Goal: Task Accomplishment & Management: Use online tool/utility

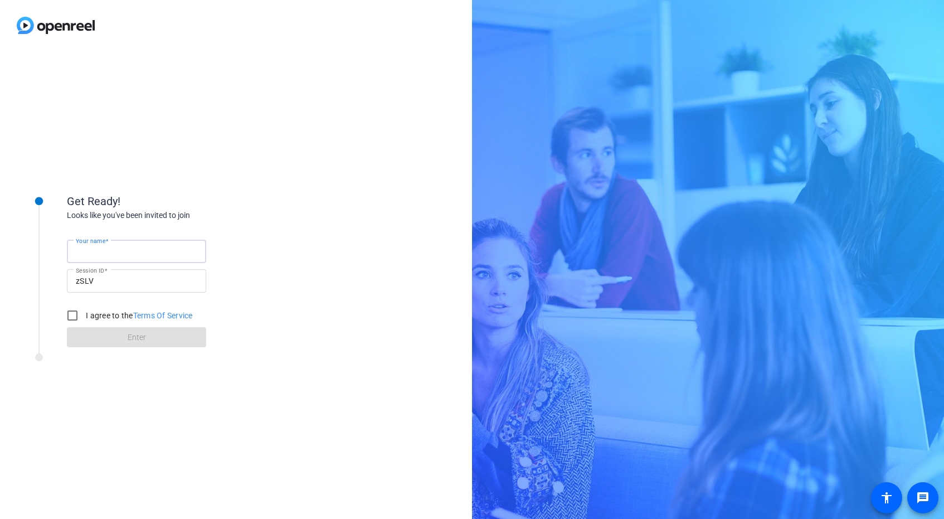
click at [149, 251] on input "Your name" at bounding box center [136, 251] width 121 height 13
type input "lauren"
click at [69, 320] on input "I agree to the Terms Of Service" at bounding box center [72, 315] width 22 height 22
checkbox input "true"
click at [91, 331] on span at bounding box center [136, 337] width 139 height 27
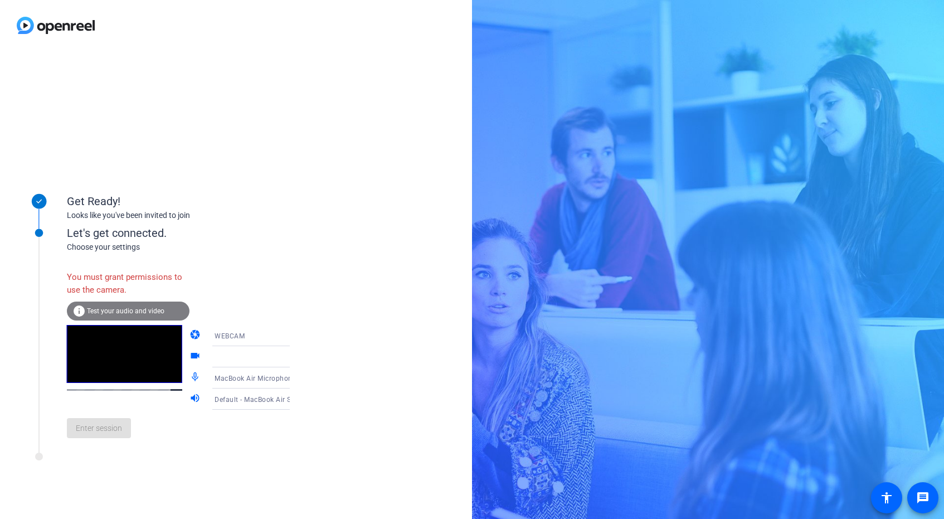
click at [214, 327] on div "WEBCAM" at bounding box center [258, 335] width 89 height 21
click at [212, 378] on span "DESKTOP" at bounding box center [214, 379] width 31 height 13
click at [91, 306] on div "info Test your audio and video" at bounding box center [128, 310] width 123 height 19
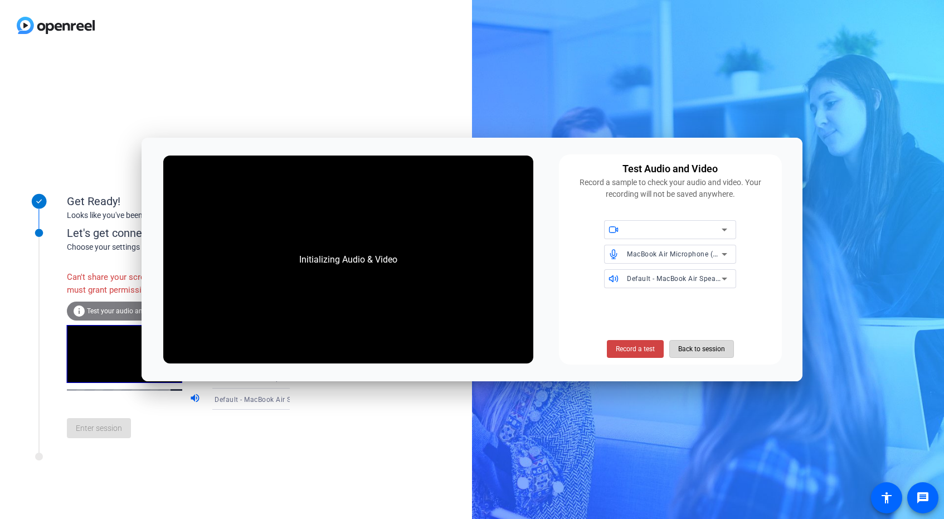
click at [708, 345] on span "Back to session" at bounding box center [701, 348] width 47 height 21
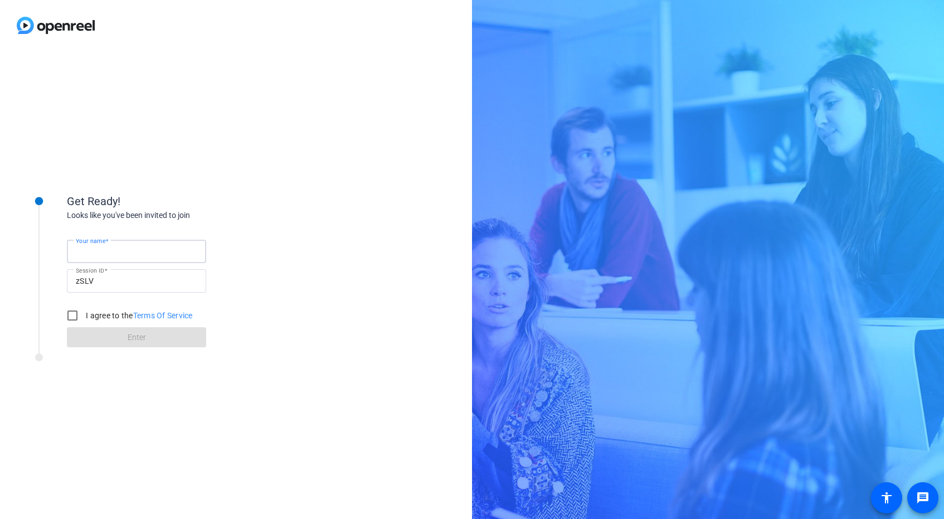
click at [176, 252] on input "Your name" at bounding box center [136, 251] width 121 height 13
type input "Lauren"
click at [155, 329] on form "Your name Lauren Session ID zSLV I agree to the Terms Of Service Enter" at bounding box center [136, 290] width 139 height 114
click at [80, 313] on input "I agree to the Terms Of Service" at bounding box center [72, 315] width 22 height 22
checkbox input "true"
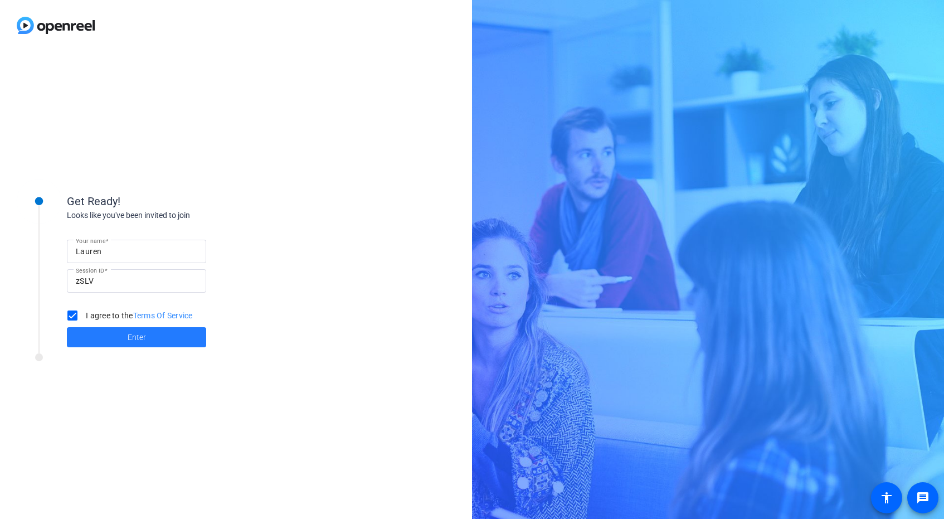
click at [99, 331] on span at bounding box center [136, 337] width 139 height 27
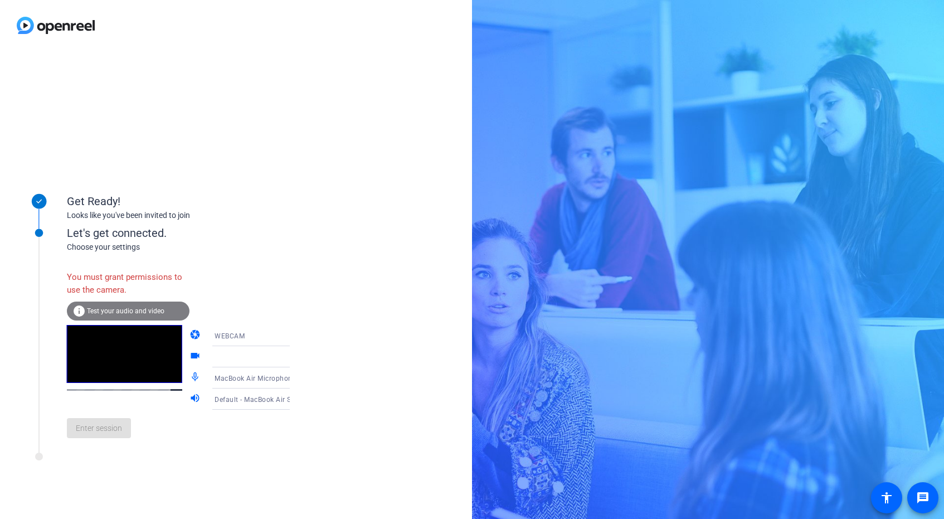
click at [156, 303] on div "info Test your audio and video" at bounding box center [128, 310] width 123 height 19
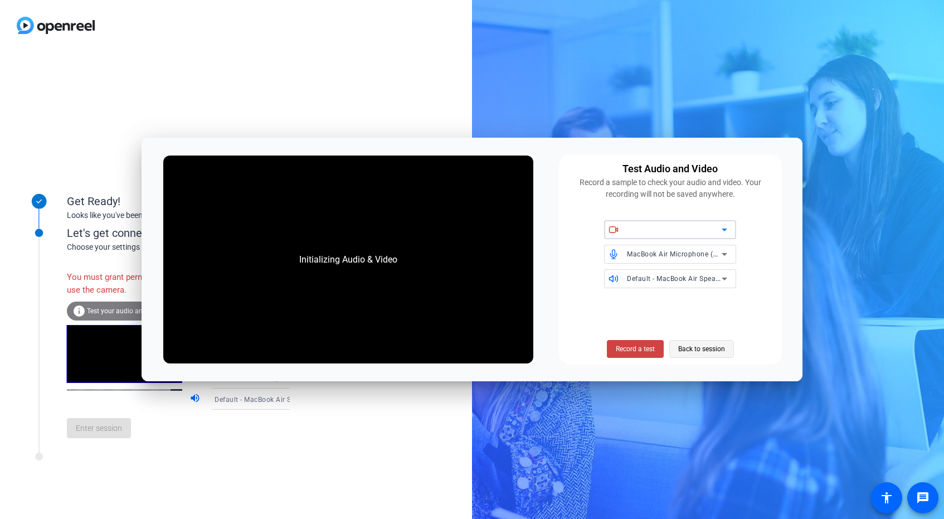
click at [688, 347] on span "Back to session" at bounding box center [701, 348] width 47 height 21
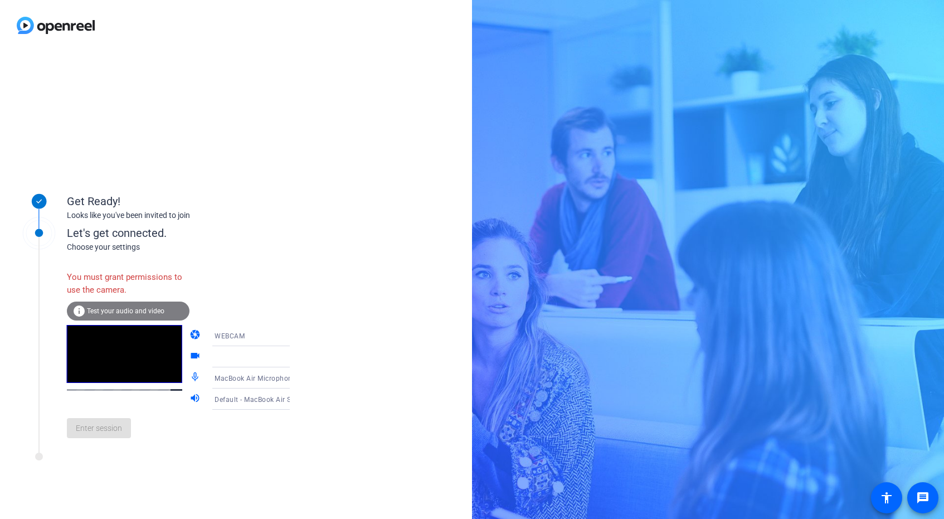
click at [110, 433] on div "Enter session" at bounding box center [190, 427] width 246 height 37
click at [214, 357] on div at bounding box center [255, 356] width 83 height 13
click at [294, 356] on icon at bounding box center [300, 356] width 13 height 13
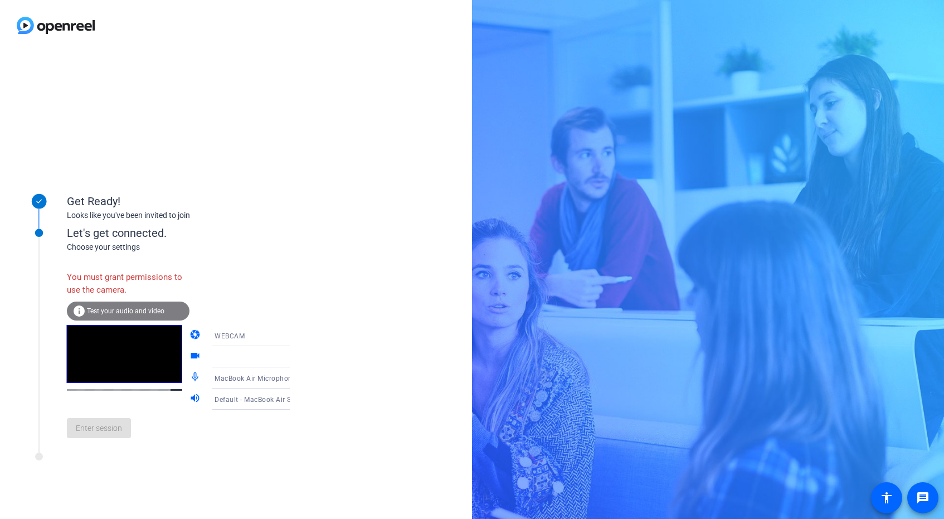
click at [294, 355] on icon at bounding box center [300, 356] width 13 height 13
click at [294, 342] on icon at bounding box center [300, 335] width 13 height 13
click at [256, 376] on mat-option "DESKTOP" at bounding box center [241, 379] width 95 height 22
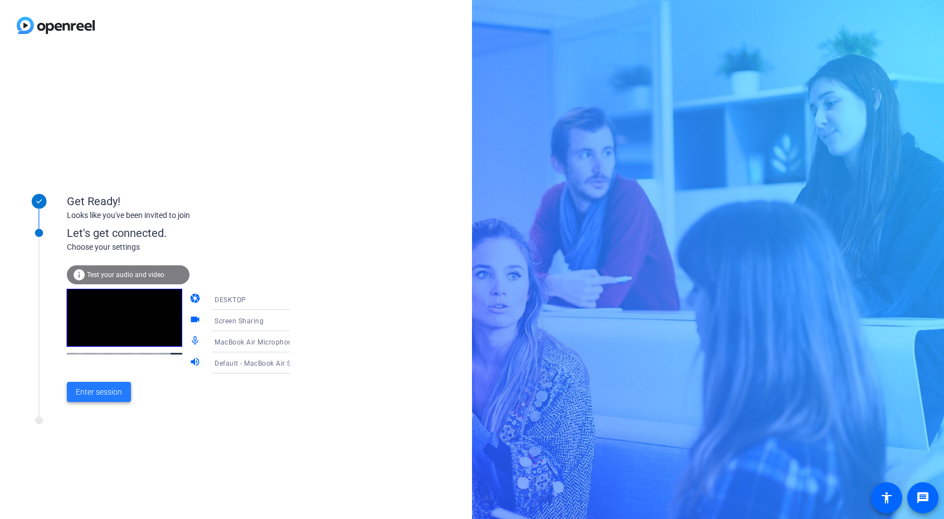
click at [101, 388] on span "Enter session" at bounding box center [99, 392] width 46 height 12
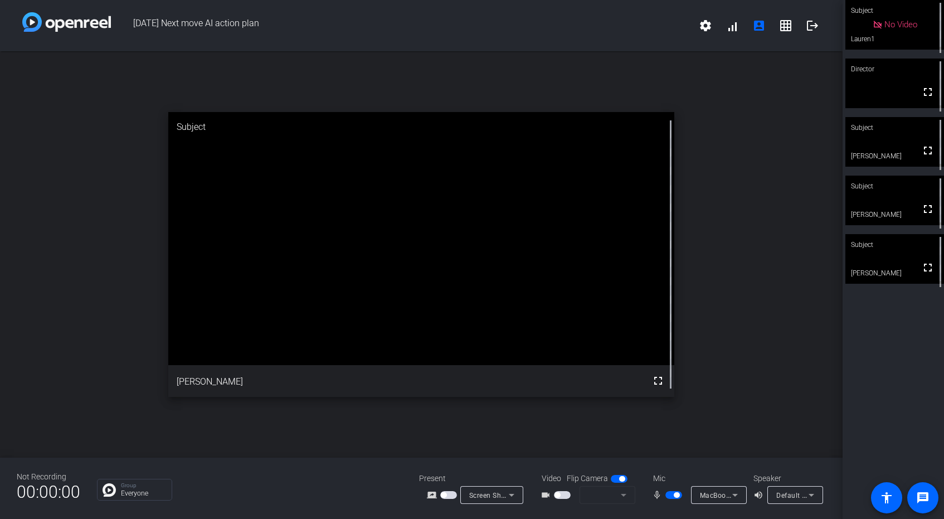
click at [885, 208] on video at bounding box center [894, 200] width 99 height 50
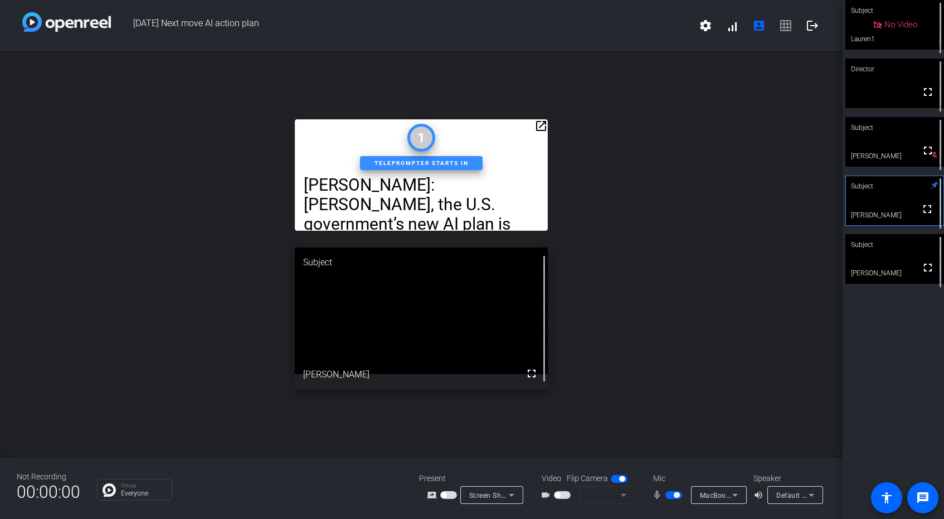
click at [892, 42] on div "No Video" at bounding box center [894, 25] width 99 height 50
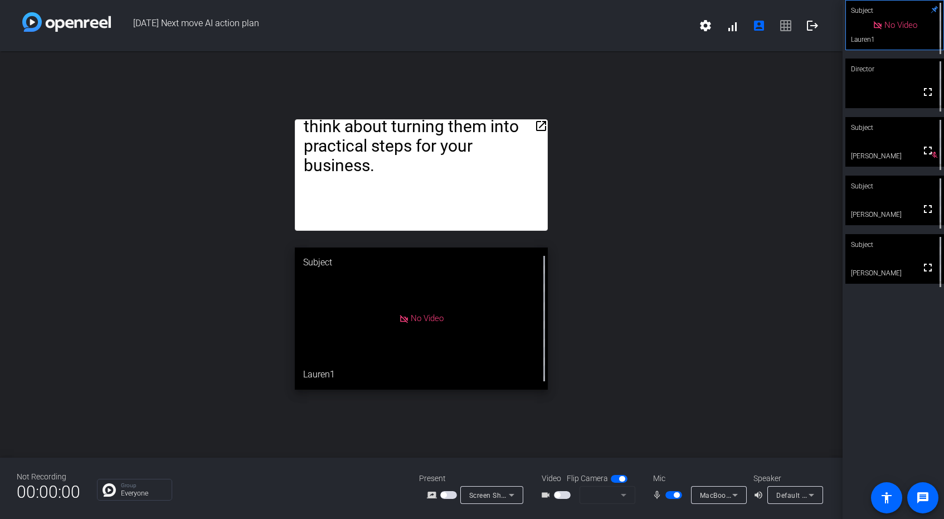
click at [671, 492] on span "button" at bounding box center [673, 495] width 17 height 8
click at [670, 496] on span "button" at bounding box center [669, 495] width 6 height 6
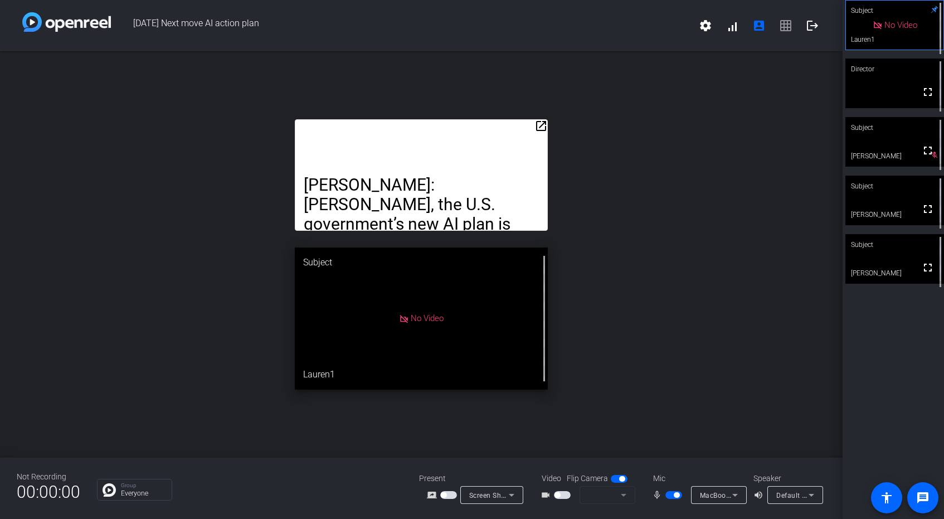
click at [670, 495] on span "button" at bounding box center [673, 495] width 17 height 8
click at [345, 374] on div "No Video" at bounding box center [421, 318] width 253 height 142
click at [343, 370] on div "No Video" at bounding box center [421, 318] width 253 height 142
click at [616, 477] on span "button" at bounding box center [619, 479] width 17 height 8
click at [675, 494] on span "button" at bounding box center [673, 495] width 17 height 8
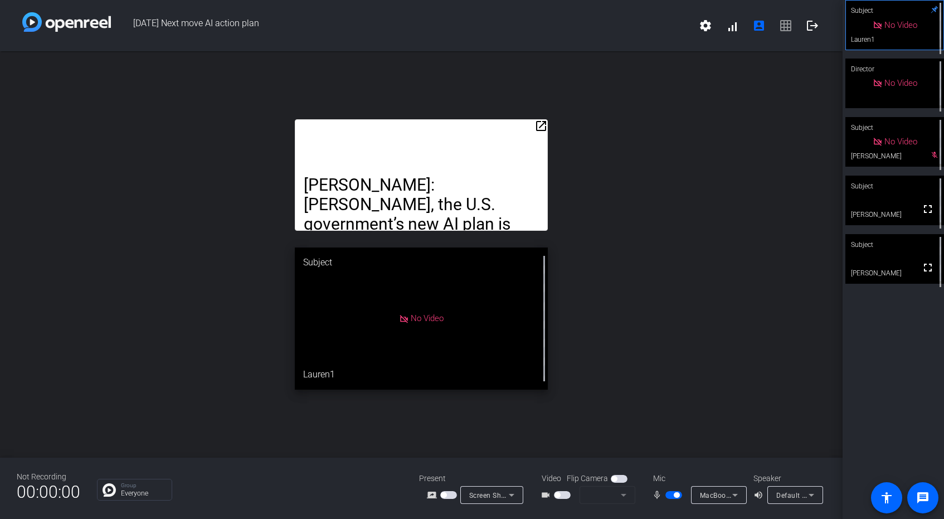
click at [670, 497] on span "button" at bounding box center [673, 495] width 17 height 8
click at [674, 496] on span "button" at bounding box center [673, 495] width 17 height 8
click at [670, 496] on span "button" at bounding box center [673, 495] width 17 height 8
click at [676, 491] on span "button" at bounding box center [673, 495] width 17 height 8
click at [672, 495] on span "button" at bounding box center [673, 495] width 17 height 8
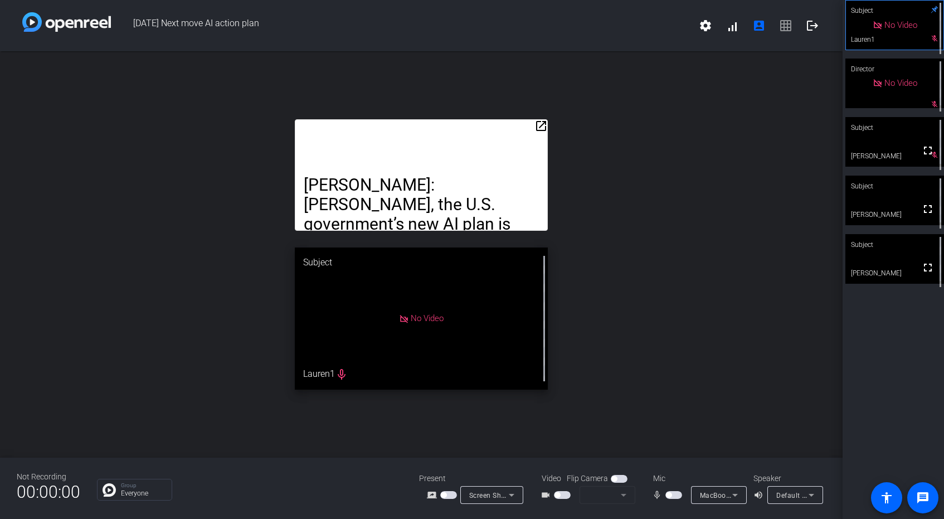
click at [672, 496] on span "button" at bounding box center [673, 495] width 17 height 8
click at [670, 495] on span "button" at bounding box center [673, 495] width 17 height 8
click at [670, 495] on span "button" at bounding box center [669, 495] width 6 height 6
click at [670, 495] on span "button" at bounding box center [673, 495] width 17 height 8
click at [670, 495] on span "button" at bounding box center [669, 495] width 6 height 6
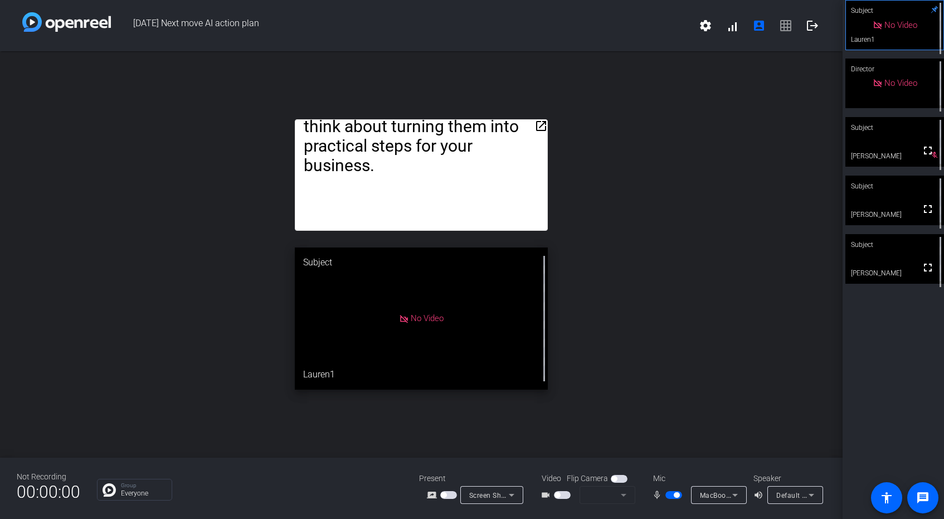
click at [670, 495] on span "button" at bounding box center [673, 495] width 17 height 8
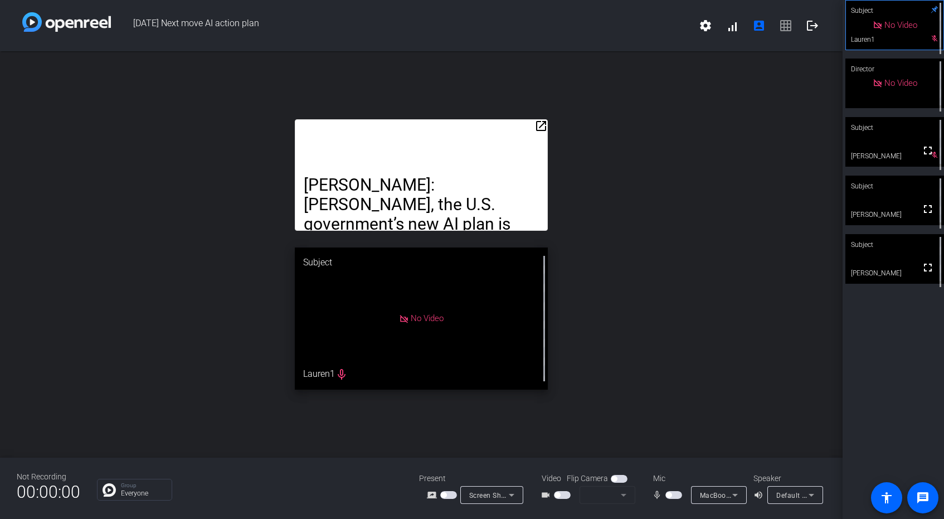
click at [670, 495] on span "button" at bounding box center [669, 495] width 6 height 6
click at [674, 497] on span "button" at bounding box center [673, 495] width 17 height 8
click at [686, 492] on div "mic_none" at bounding box center [671, 494] width 39 height 13
click at [672, 498] on span "button" at bounding box center [673, 495] width 17 height 8
click at [670, 498] on span "button" at bounding box center [673, 495] width 17 height 8
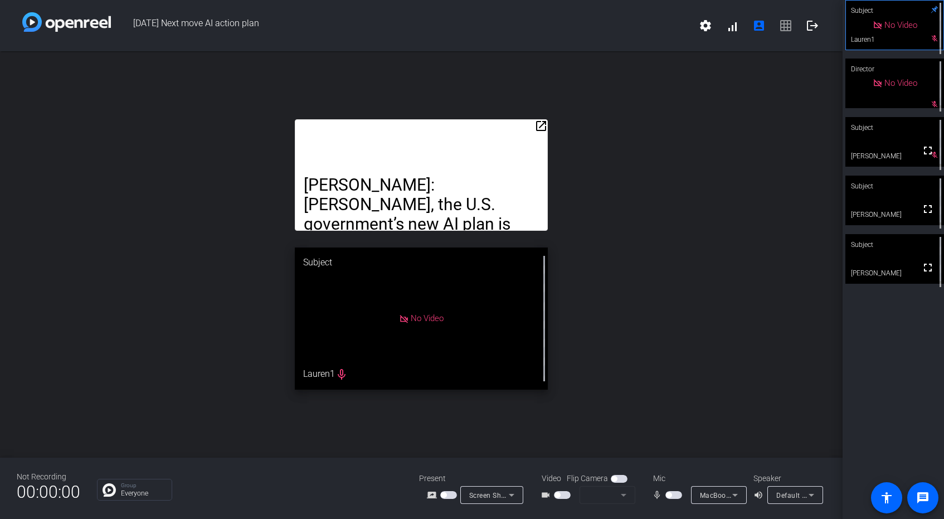
click at [675, 494] on span "button" at bounding box center [673, 495] width 17 height 8
